Goal: Navigation & Orientation: Find specific page/section

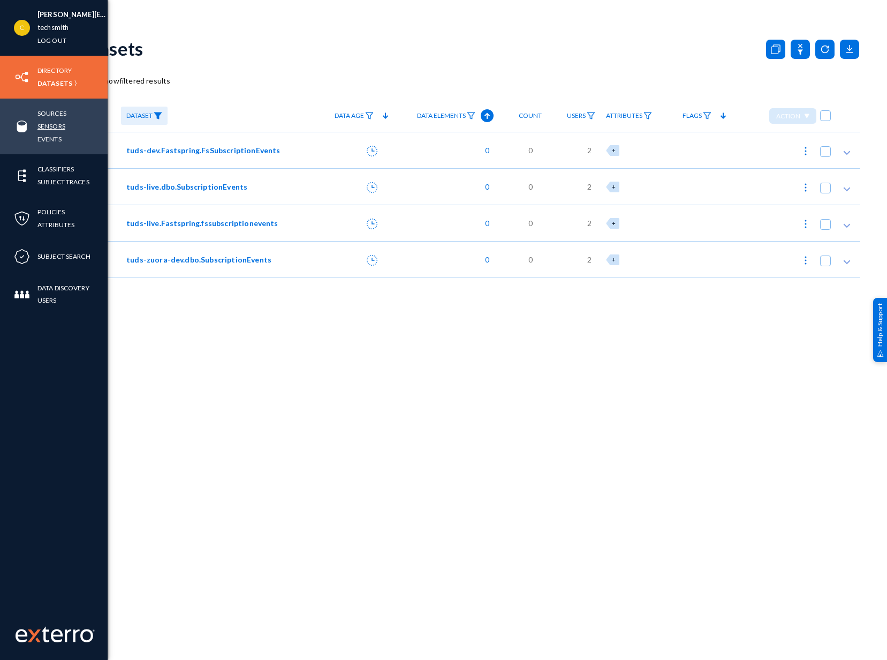
click at [55, 124] on link "Sensors" at bounding box center [51, 126] width 28 height 12
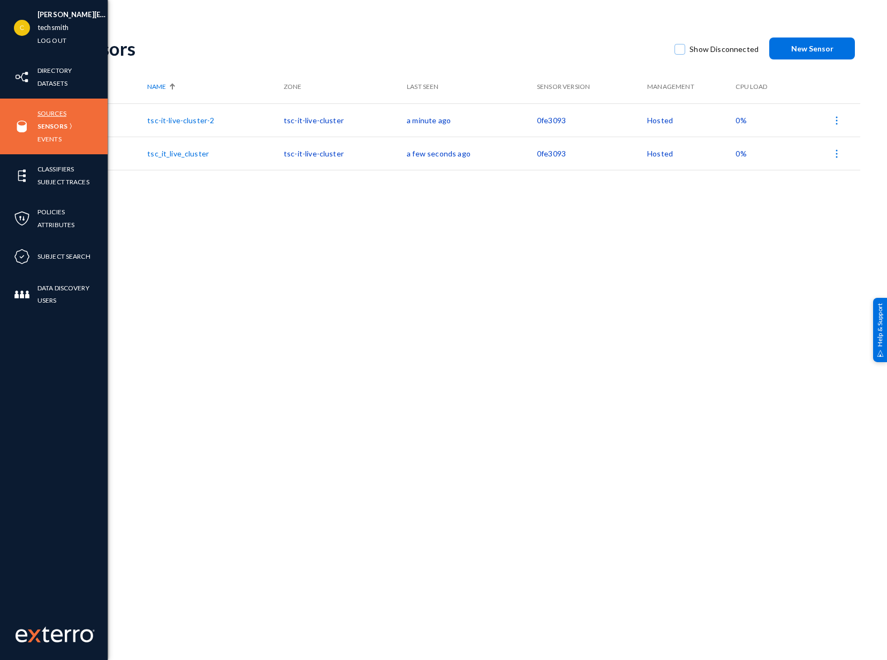
click at [48, 109] on link "Sources" at bounding box center [51, 113] width 29 height 12
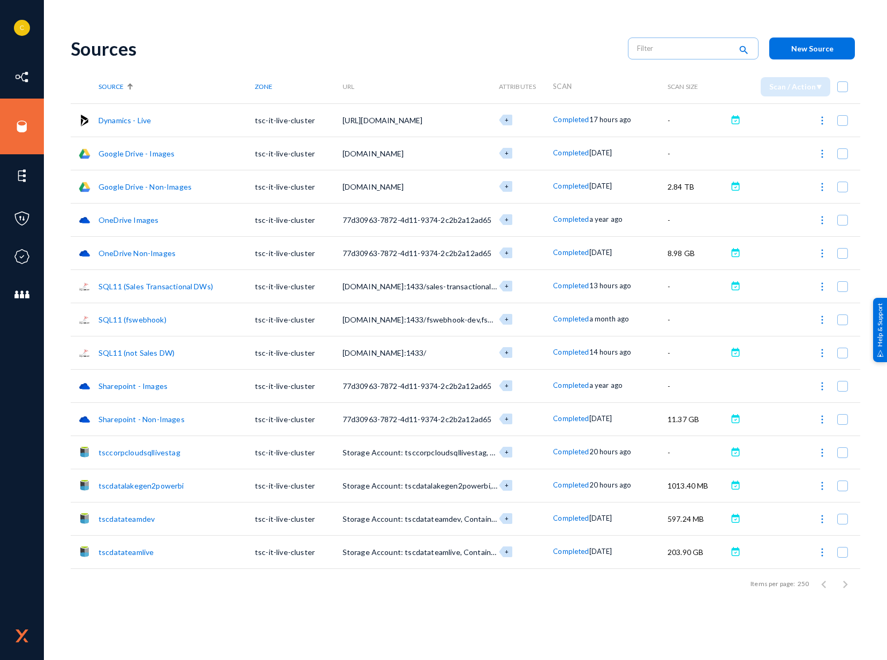
click at [563, 149] on span "Completed" at bounding box center [571, 152] width 36 height 9
click at [145, 150] on div at bounding box center [443, 330] width 887 height 660
click at [819, 151] on img at bounding box center [822, 153] width 11 height 11
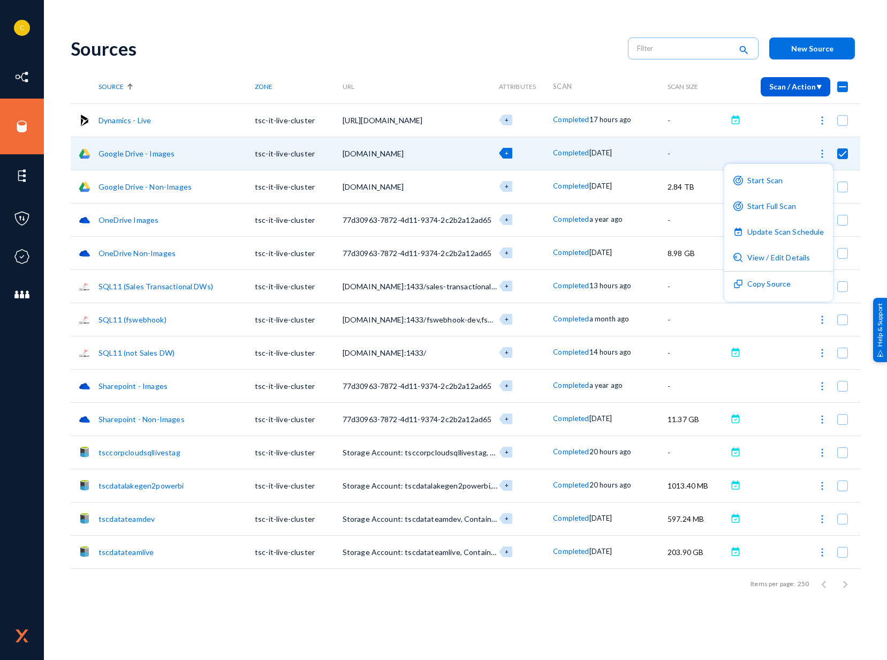
click at [411, 31] on div at bounding box center [443, 330] width 887 height 660
checkbox input "false"
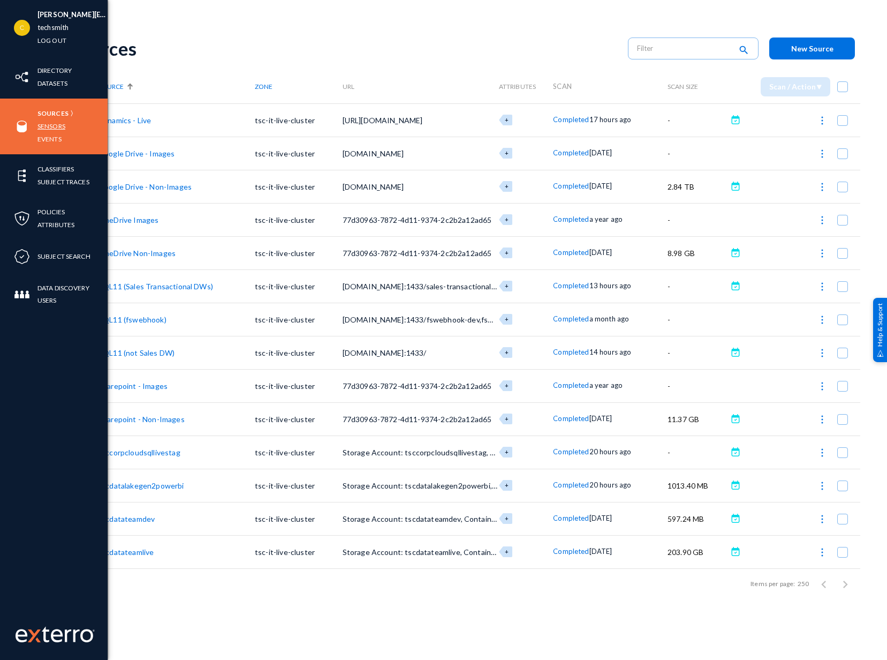
click at [42, 121] on link "Sensors" at bounding box center [51, 126] width 28 height 12
